Goal: Task Accomplishment & Management: Complete application form

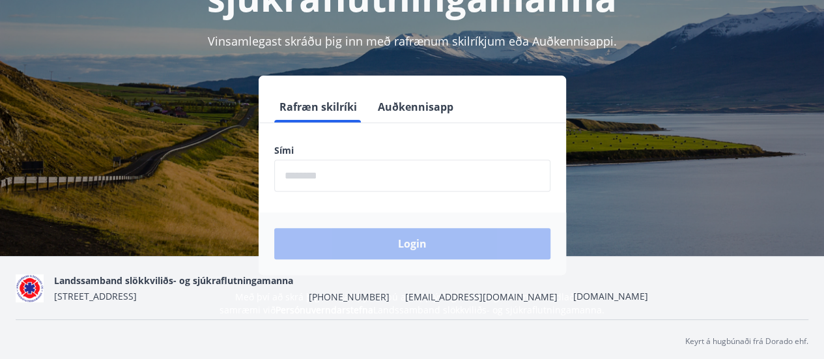
scroll to position [160, 0]
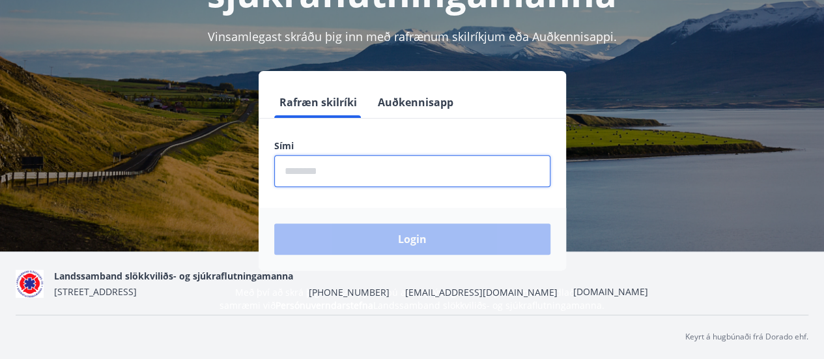
click at [470, 161] on input "phone" at bounding box center [412, 171] width 276 height 32
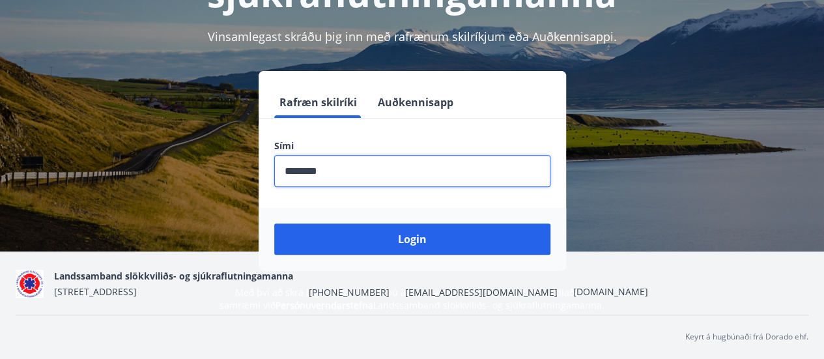
type input "********"
click at [274, 223] on button "Login" at bounding box center [412, 238] width 276 height 31
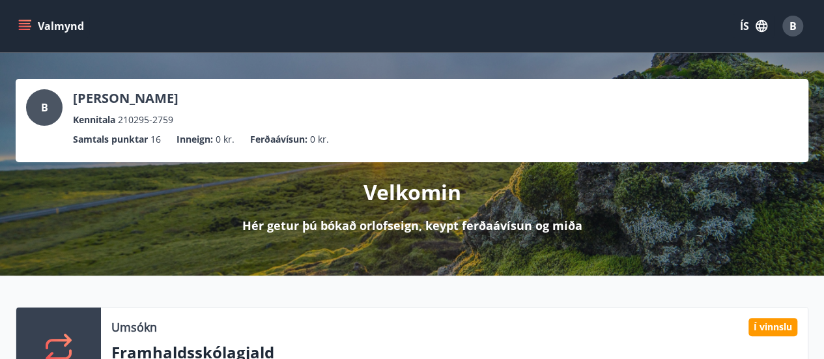
click at [21, 20] on icon "menu" at bounding box center [24, 26] width 13 height 13
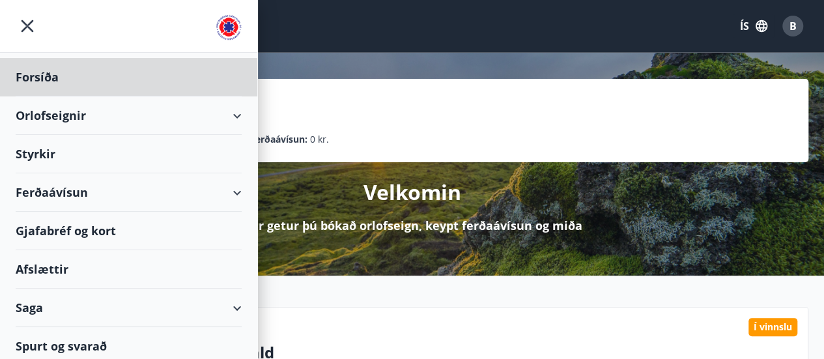
click at [38, 148] on div "Styrkir" at bounding box center [129, 154] width 226 height 38
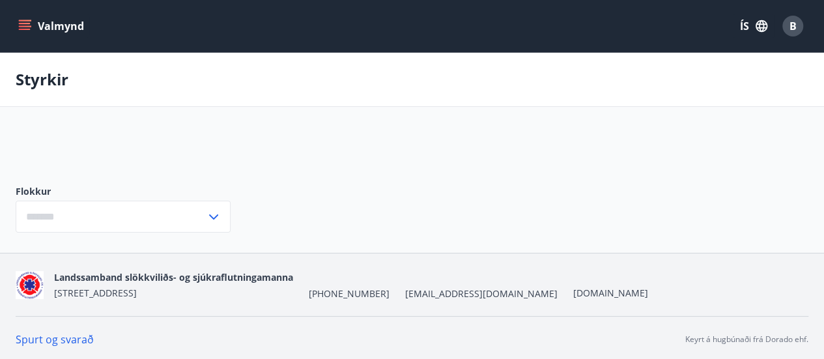
type input "***"
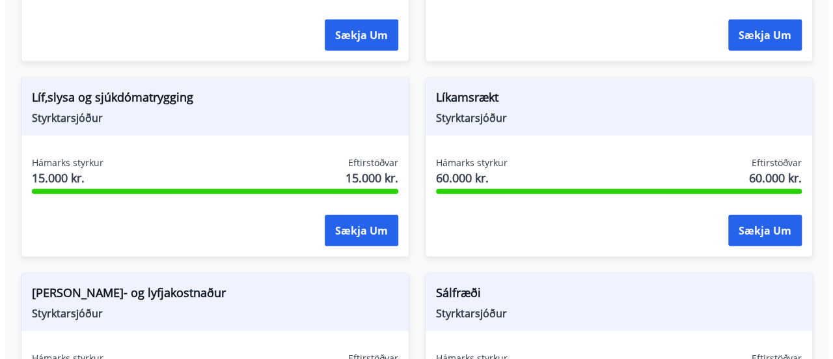
scroll to position [1546, 0]
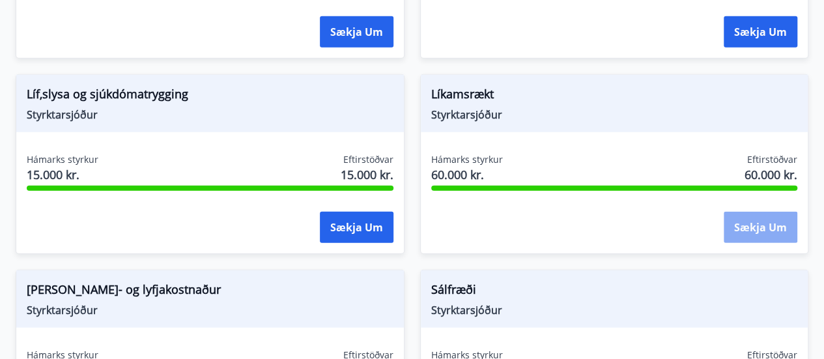
click at [741, 226] on button "Sækja um" at bounding box center [760, 227] width 74 height 31
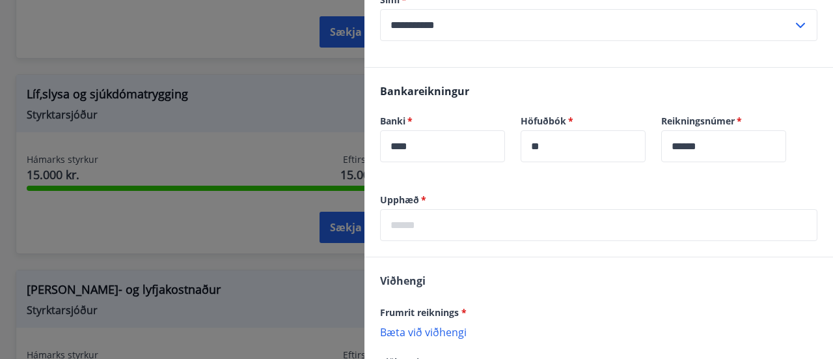
scroll to position [351, 0]
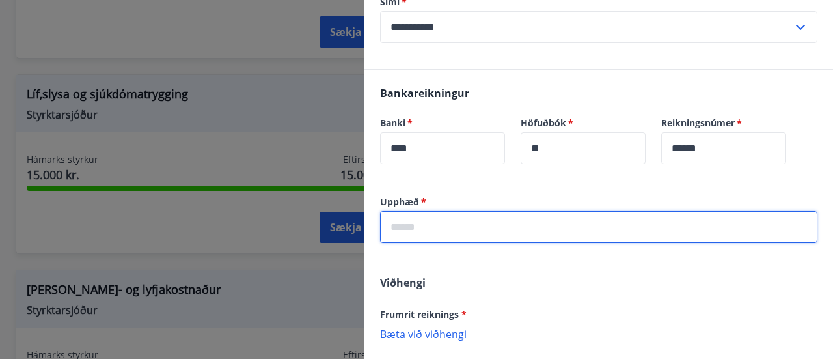
click at [653, 233] on input "text" at bounding box center [598, 227] width 437 height 32
type input "*****"
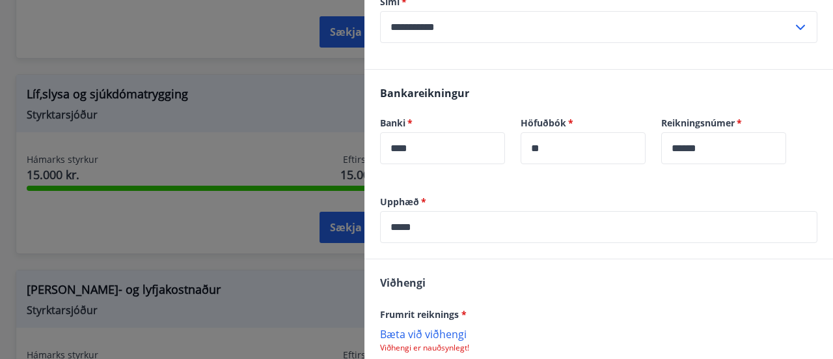
click at [423, 339] on p "Bæta við viðhengi" at bounding box center [598, 333] width 437 height 13
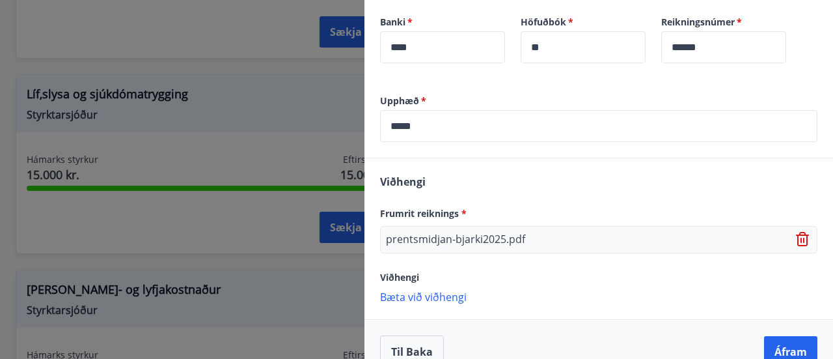
scroll to position [475, 0]
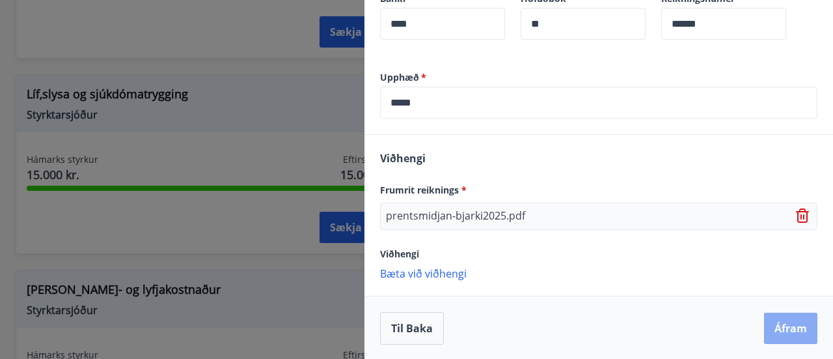
click at [783, 329] on button "Áfram" at bounding box center [790, 327] width 53 height 31
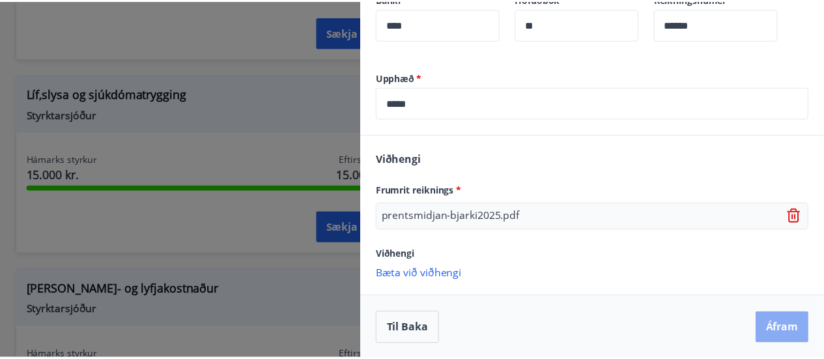
scroll to position [0, 0]
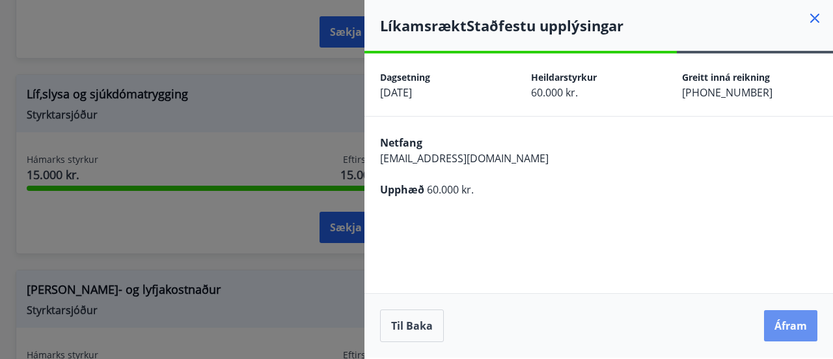
click at [783, 329] on button "Áfram" at bounding box center [790, 325] width 53 height 31
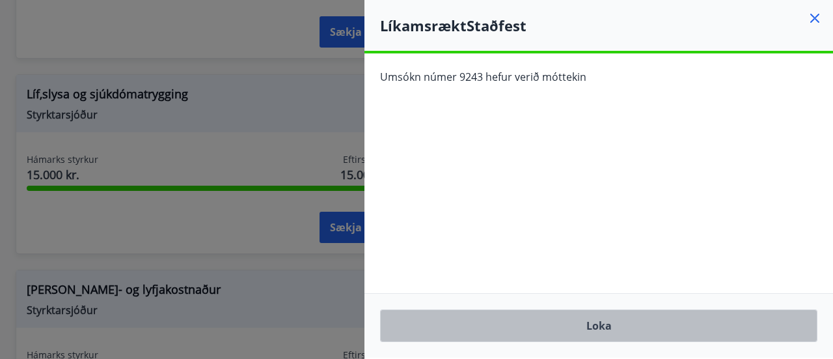
click at [632, 331] on button "Loka" at bounding box center [598, 325] width 437 height 33
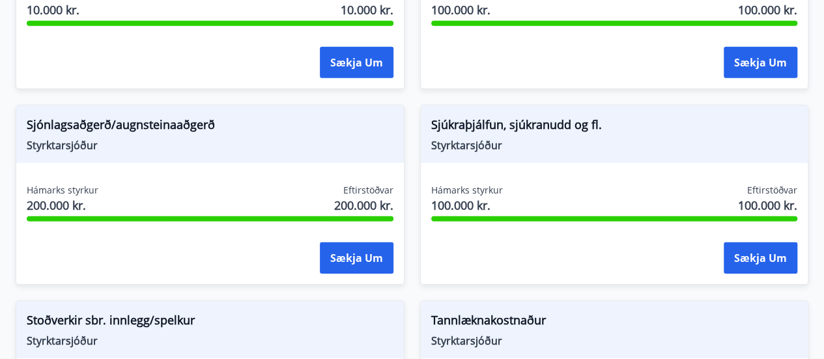
scroll to position [1742, 0]
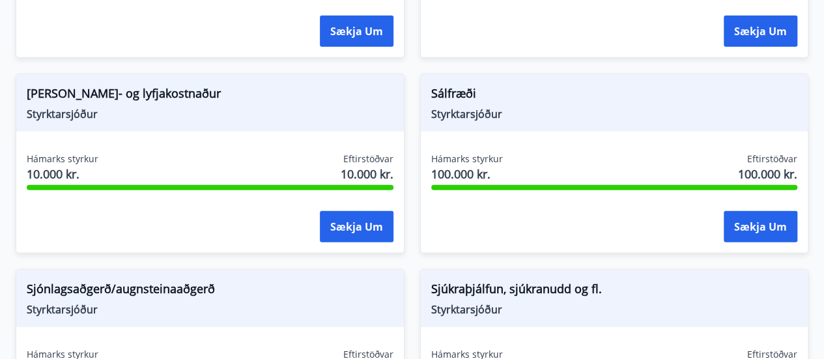
click at [723, 16] on button "Sækja um" at bounding box center [760, 31] width 74 height 31
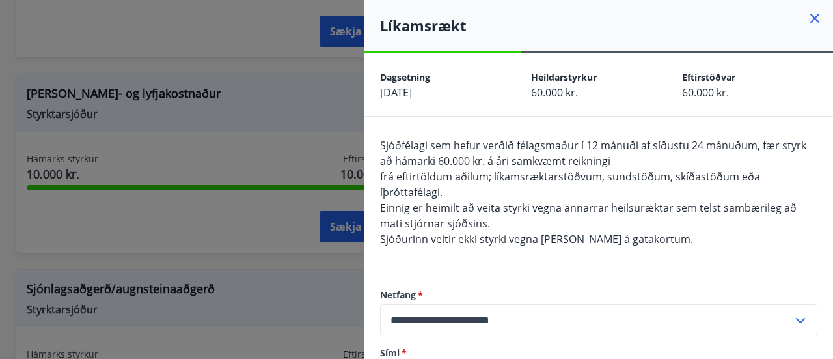
click at [807, 21] on icon at bounding box center [815, 18] width 16 height 16
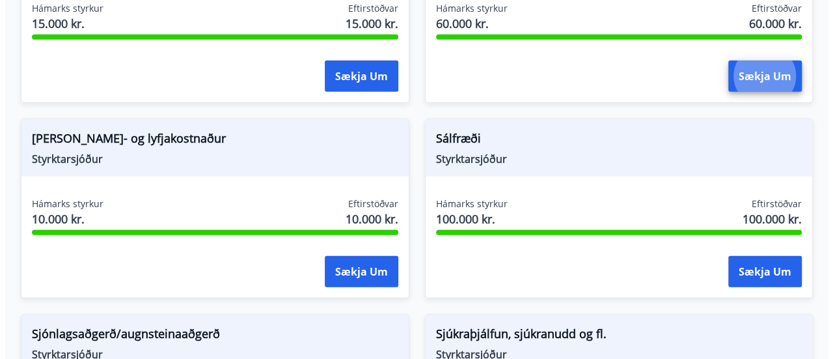
scroll to position [1689, 0]
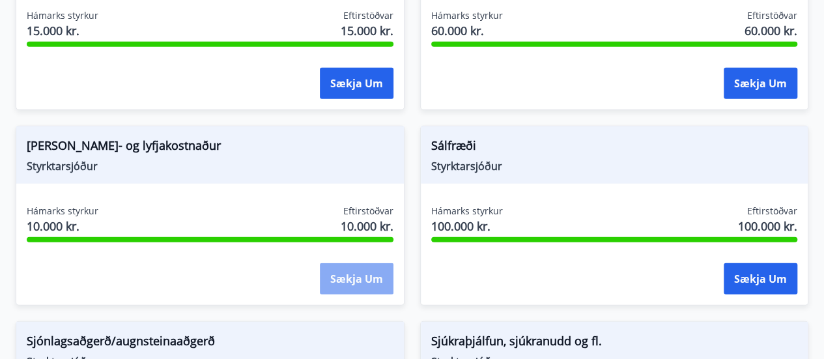
click at [351, 275] on button "Sækja um" at bounding box center [357, 278] width 74 height 31
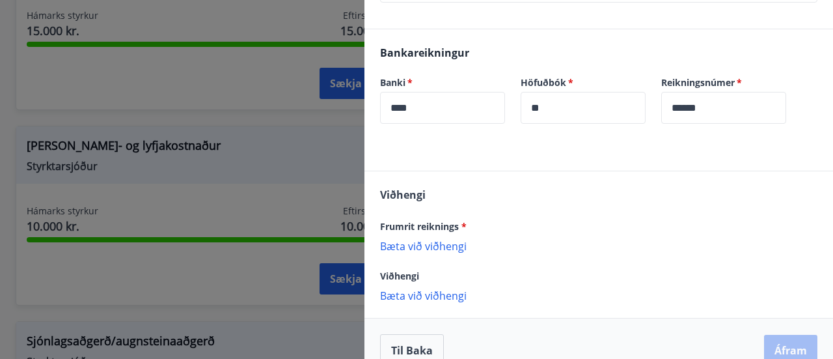
scroll to position [305, 0]
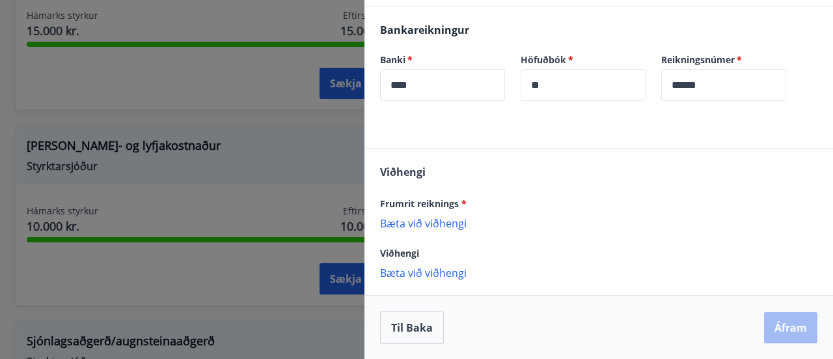
click at [426, 225] on p "Bæta við viðhengi" at bounding box center [598, 222] width 437 height 13
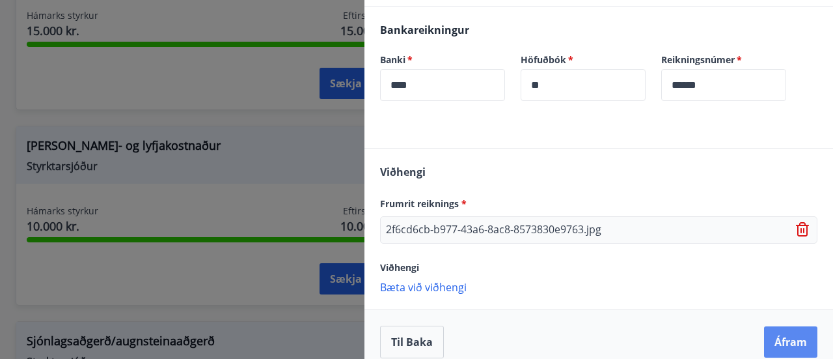
click at [781, 344] on button "Áfram" at bounding box center [790, 341] width 53 height 31
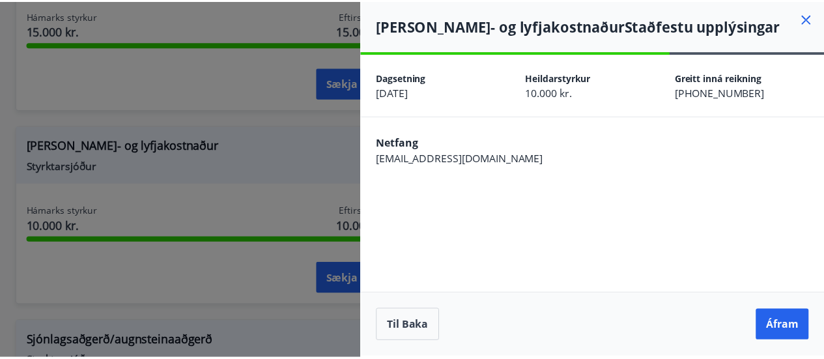
scroll to position [0, 0]
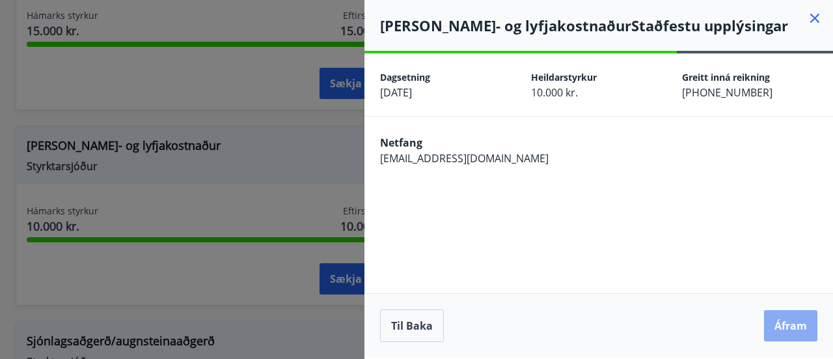
click at [777, 327] on button "Áfram" at bounding box center [790, 325] width 53 height 31
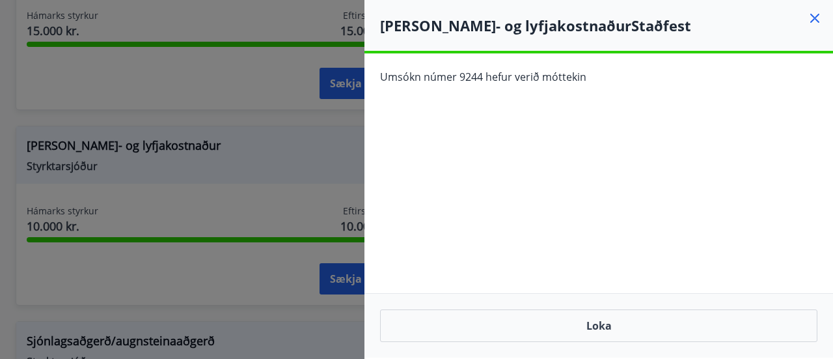
click at [809, 18] on icon at bounding box center [815, 18] width 16 height 16
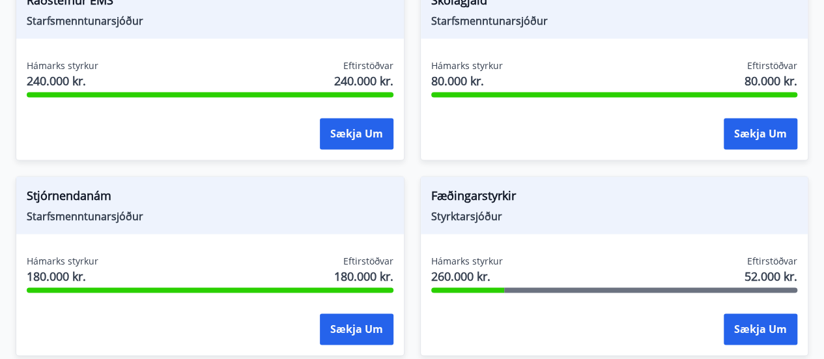
scroll to position [868, 0]
